Goal: Communication & Community: Connect with others

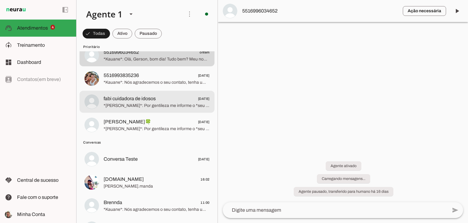
scroll to position [30, 0]
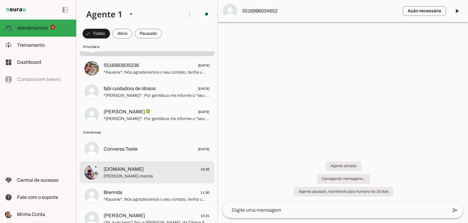
click at [122, 168] on span "[DOMAIN_NAME]" at bounding box center [124, 168] width 40 height 7
